Goal: Check status: Check status

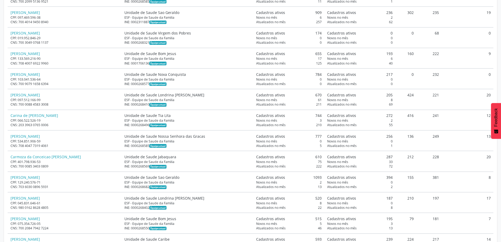
scroll to position [894, 0]
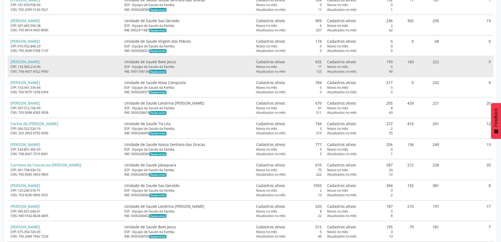
click at [407, 62] on td "160" at bounding box center [405, 66] width 21 height 21
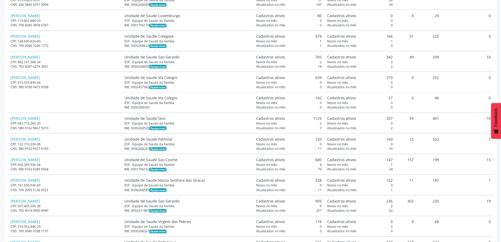
scroll to position [815, 0]
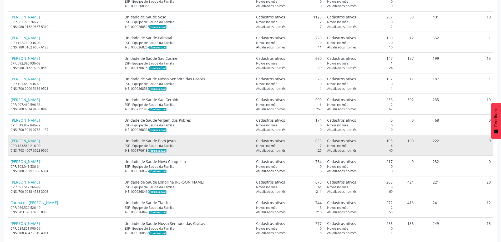
drag, startPoint x: 308, startPoint y: 140, endPoint x: 315, endPoint y: 140, distance: 7.6
click at [315, 140] on td "Cadastros ativos 655 Novos no mês 17 Atualizados no mês 125" at bounding box center [288, 145] width 71 height 21
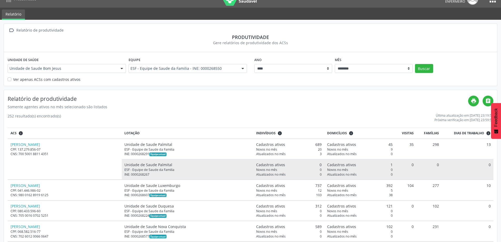
scroll to position [0, 0]
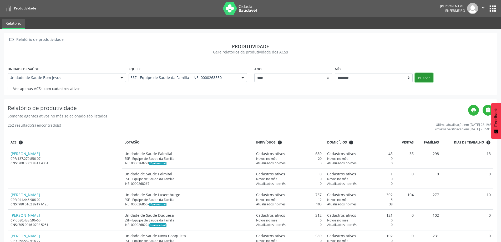
click at [431, 79] on button "Buscar" at bounding box center [424, 77] width 18 height 9
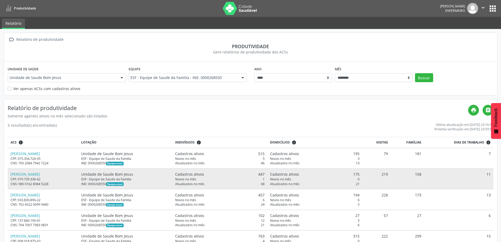
scroll to position [20, 0]
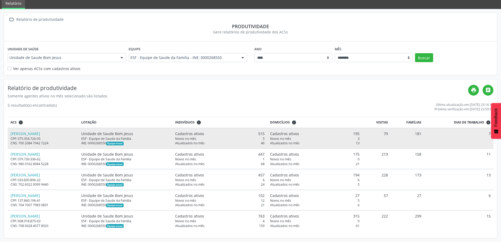
drag, startPoint x: 258, startPoint y: 133, endPoint x: 274, endPoint y: 133, distance: 16.6
click at [274, 133] on tr "[PERSON_NAME] CPF: 075.354.726-05 CNS: 700 2084 7942 7224 Unidade de Saude Bom …" at bounding box center [251, 138] width 486 height 21
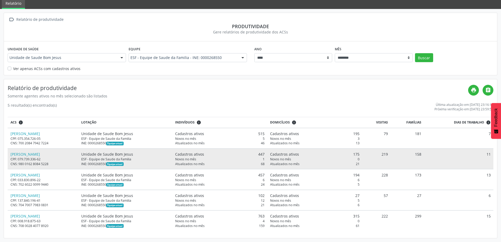
click at [264, 155] on div "Cadastros ativos 447" at bounding box center [219, 154] width 89 height 6
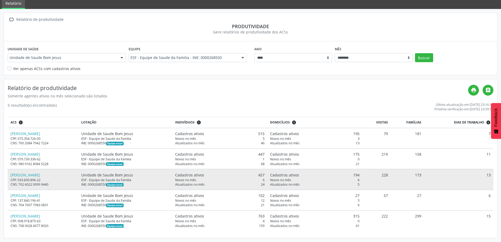
click at [264, 173] on div "Cadastros ativos 457" at bounding box center [219, 175] width 89 height 6
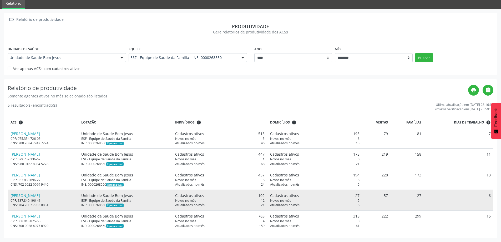
click at [263, 196] on div "Cadastros ativos 102" at bounding box center [219, 195] width 89 height 6
click at [263, 195] on div "Cadastros ativos 102" at bounding box center [219, 195] width 89 height 6
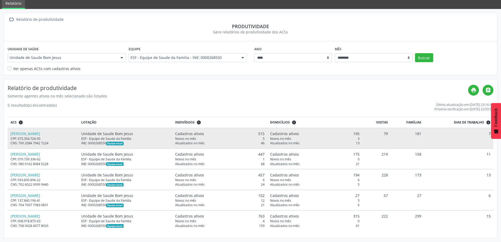
click at [388, 134] on td "79" at bounding box center [376, 138] width 28 height 21
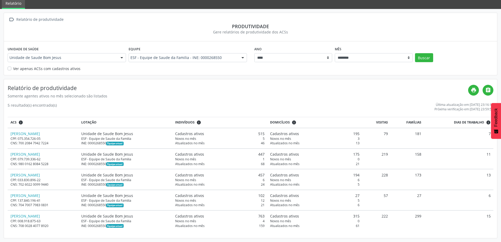
drag, startPoint x: 487, startPoint y: 132, endPoint x: 504, endPoint y: 131, distance: 17.9
click at [500, 131] on html "Produtividade [PERSON_NAME] Enfermeiro  Configurações Sair apps Relatório  Re…" at bounding box center [250, 101] width 501 height 242
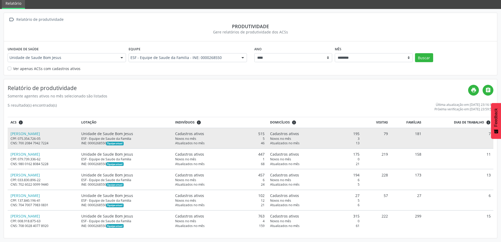
click at [470, 142] on td "7" at bounding box center [458, 138] width 69 height 21
drag, startPoint x: 486, startPoint y: 132, endPoint x: 490, endPoint y: 135, distance: 5.1
click at [490, 135] on td "7" at bounding box center [458, 138] width 69 height 21
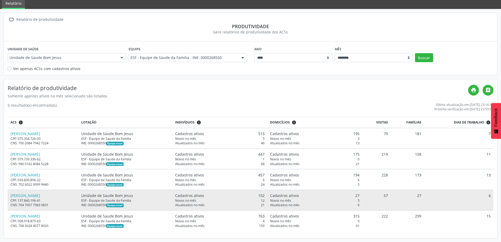
drag, startPoint x: 488, startPoint y: 193, endPoint x: 491, endPoint y: 195, distance: 3.8
click at [491, 195] on td "6" at bounding box center [458, 200] width 69 height 21
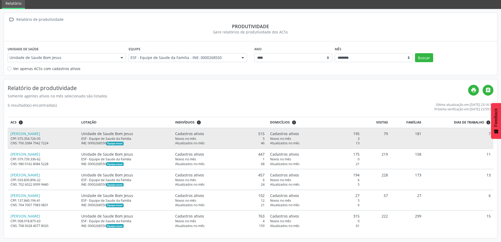
drag, startPoint x: 383, startPoint y: 132, endPoint x: 487, endPoint y: 130, distance: 104.6
click at [487, 130] on tr "[PERSON_NAME] CPF: 075.354.726-05 CNS: 700 2084 7942 7224 Unidade de Saude Bom …" at bounding box center [251, 138] width 486 height 21
click at [482, 134] on td "7" at bounding box center [458, 138] width 69 height 21
drag, startPoint x: 384, startPoint y: 134, endPoint x: 397, endPoint y: 134, distance: 13.1
click at [397, 134] on tr "[PERSON_NAME] CPF: 075.354.726-05 CNS: 700 2084 7942 7224 Unidade de Saude Bom …" at bounding box center [251, 138] width 486 height 21
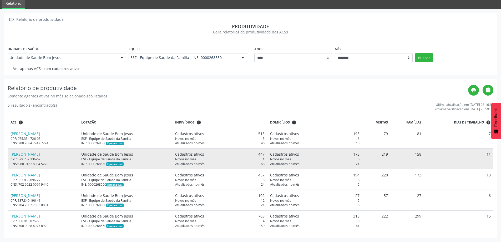
click at [386, 154] on td "219" at bounding box center [376, 158] width 28 height 21
click at [386, 153] on td "219" at bounding box center [376, 158] width 28 height 21
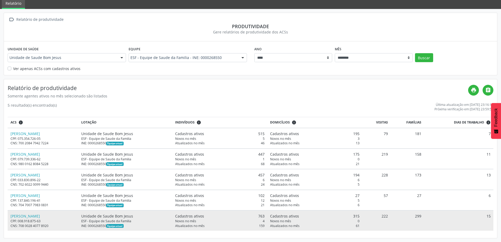
click at [388, 218] on td "222" at bounding box center [376, 220] width 28 height 20
click at [388, 217] on td "222" at bounding box center [376, 220] width 28 height 20
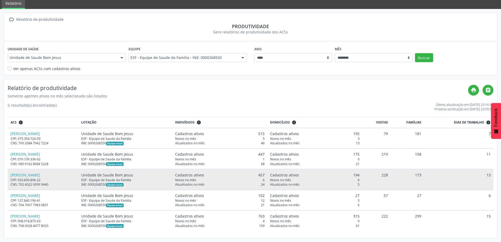
click at [385, 175] on td "228" at bounding box center [376, 179] width 28 height 21
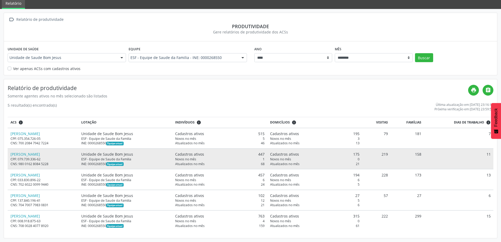
click at [382, 155] on td "219" at bounding box center [376, 158] width 28 height 21
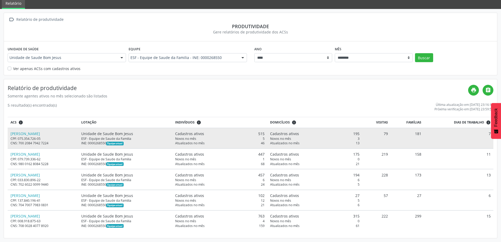
click at [390, 139] on td "79" at bounding box center [376, 138] width 28 height 21
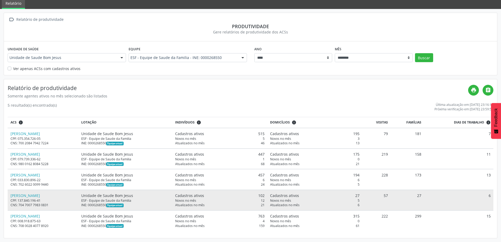
click at [390, 192] on td "57" at bounding box center [376, 200] width 28 height 21
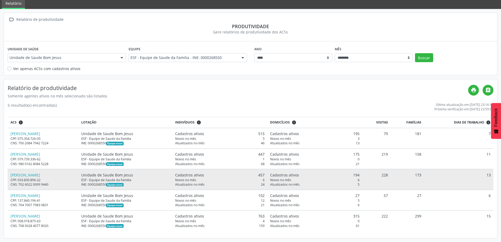
click at [391, 192] on tr "[PERSON_NAME] CPF: 137.840.196-41 CNS: 704 7007 7983 0831 Unidade de Saude Bom …" at bounding box center [251, 200] width 486 height 21
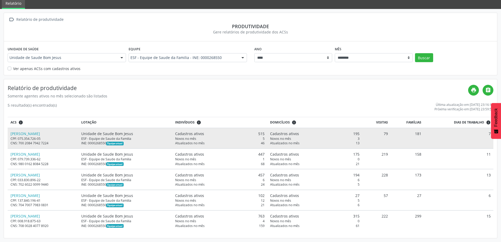
click at [393, 133] on td "181" at bounding box center [406, 138] width 33 height 21
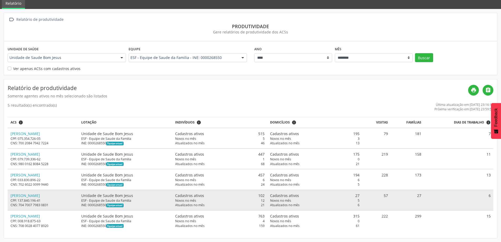
click at [394, 195] on td "27" at bounding box center [406, 200] width 33 height 21
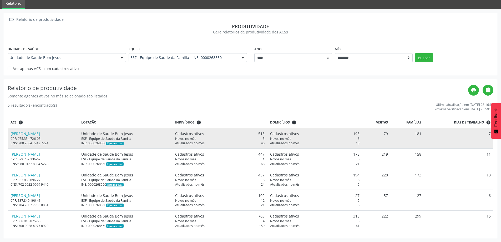
click at [388, 136] on td "79" at bounding box center [376, 138] width 28 height 21
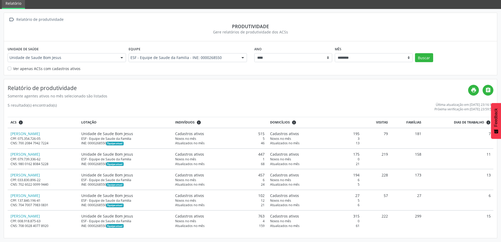
scroll to position [0, 0]
